Goal: Find specific page/section: Find specific page/section

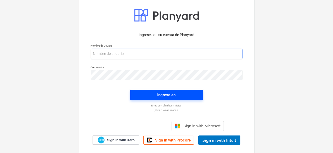
type input "[PERSON_NAME][EMAIL_ADDRESS][DOMAIN_NAME]"
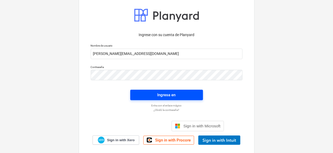
click at [174, 93] on div "Ingresa en" at bounding box center [166, 95] width 18 height 7
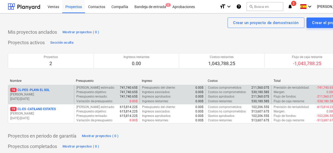
click at [48, 93] on p "[PERSON_NAME]" at bounding box center [41, 94] width 62 height 4
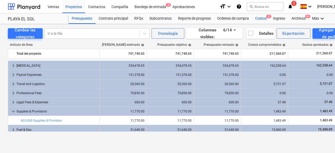
click at [259, 17] on div "Costos 3" at bounding box center [261, 18] width 18 height 10
